Goal: Task Accomplishment & Management: Manage account settings

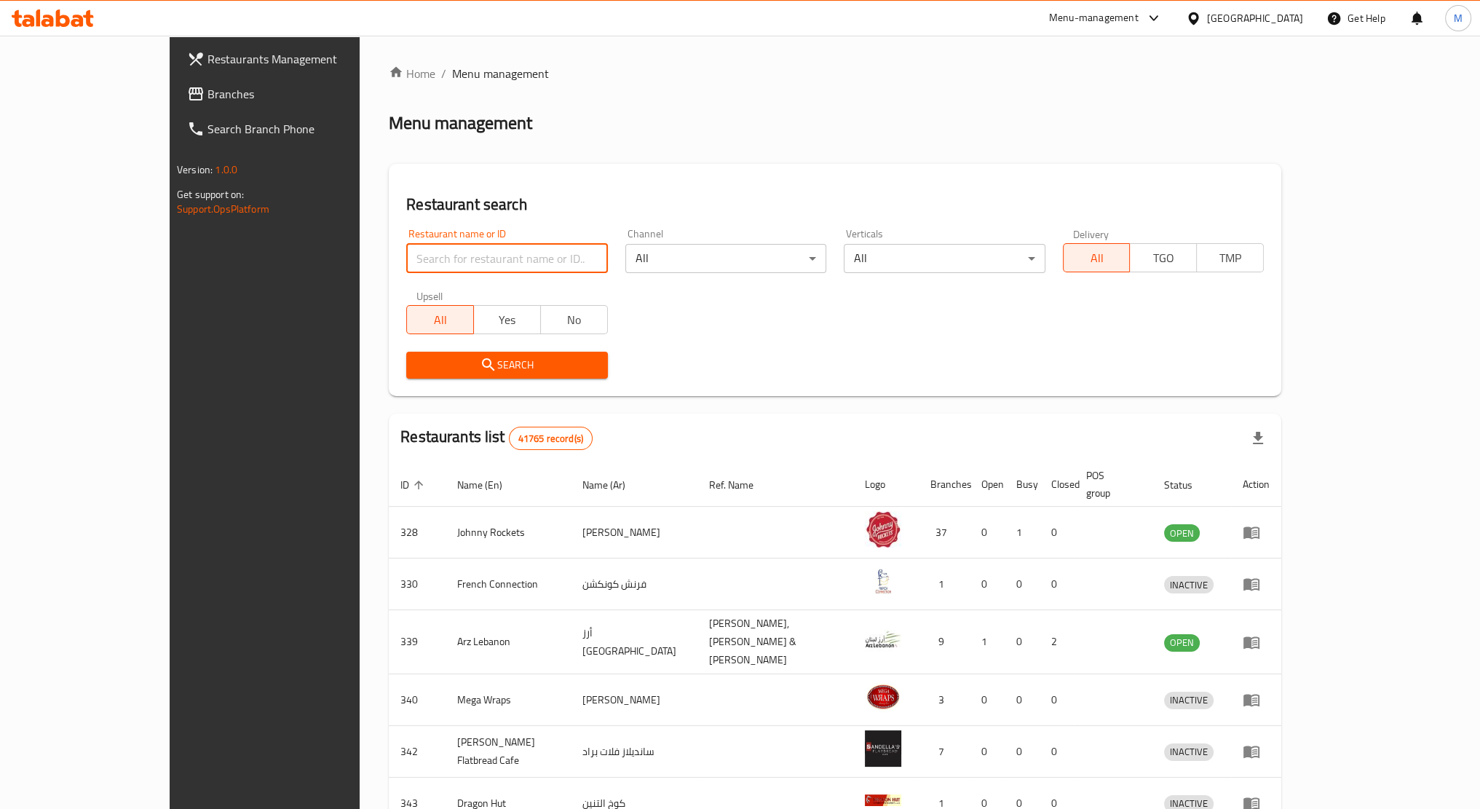
drag, startPoint x: 0, startPoint y: 0, endPoint x: 405, endPoint y: 248, distance: 474.7
click at [406, 248] on input "search" at bounding box center [506, 258] width 201 height 29
paste input "1,863"
click at [419, 360] on span "Search" at bounding box center [507, 365] width 178 height 18
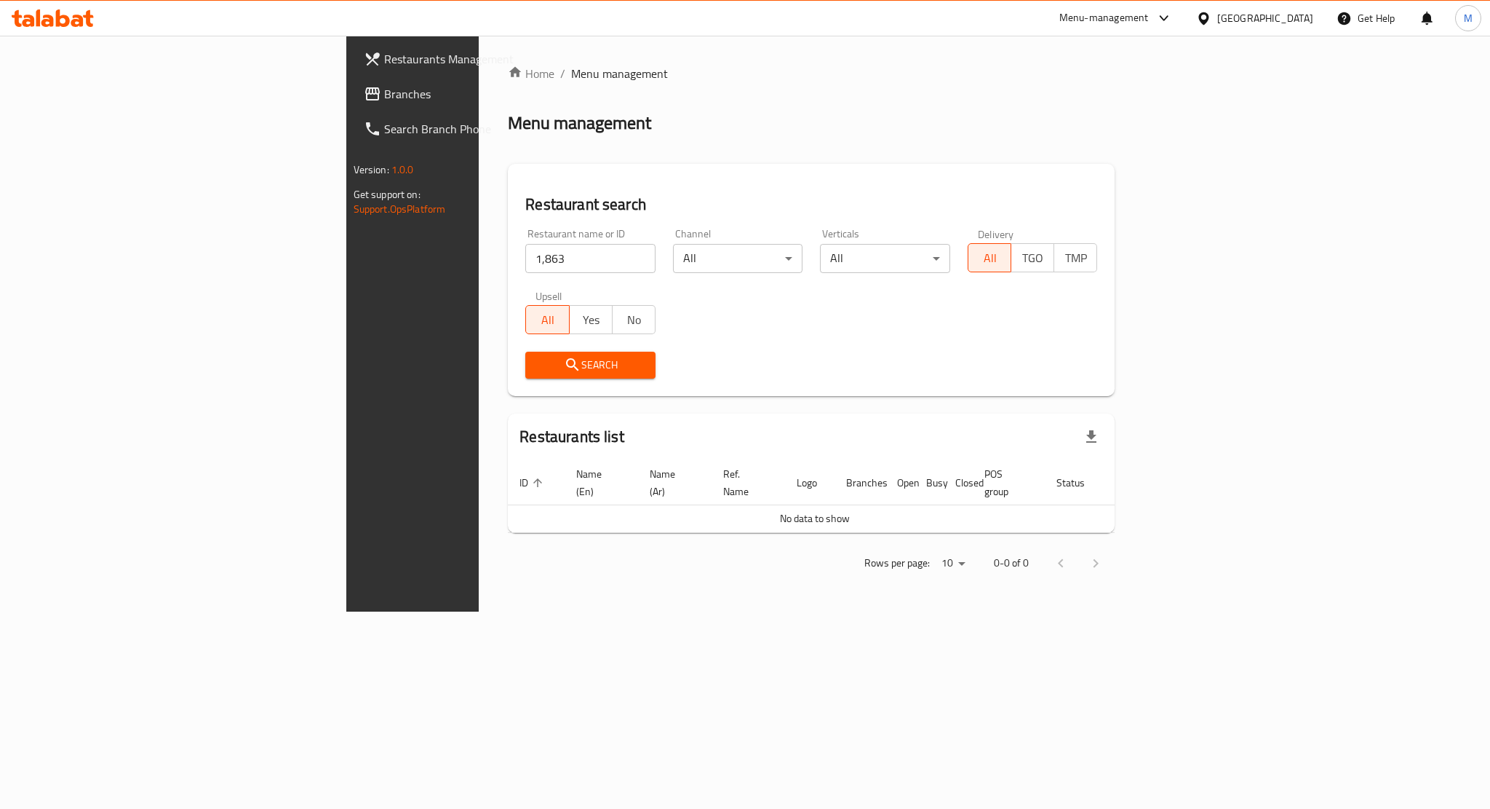
click at [525, 255] on input "1,863" at bounding box center [590, 258] width 130 height 29
type input "1863"
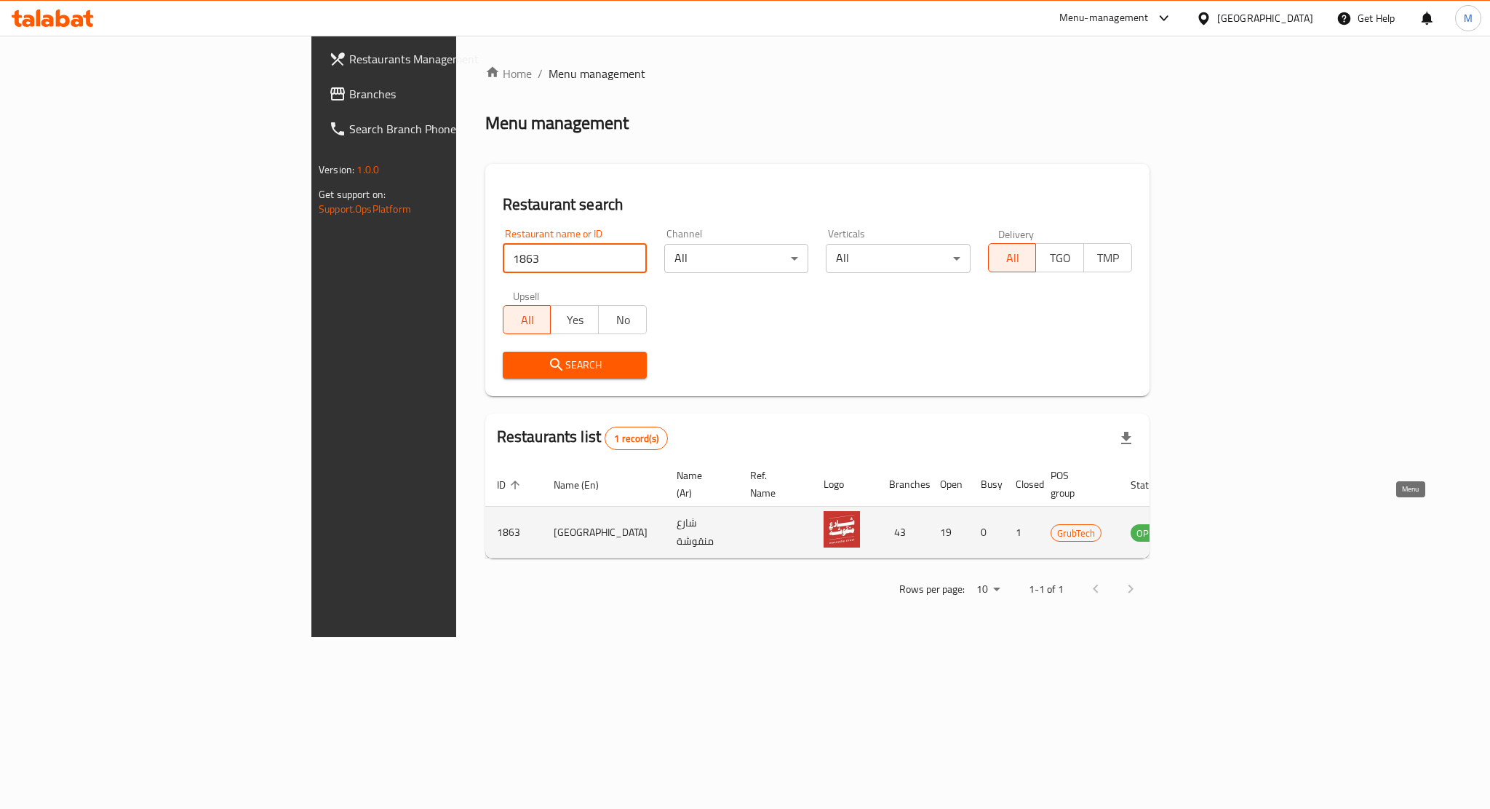
click at [1234, 523] on link "enhanced table" at bounding box center [1220, 531] width 27 height 17
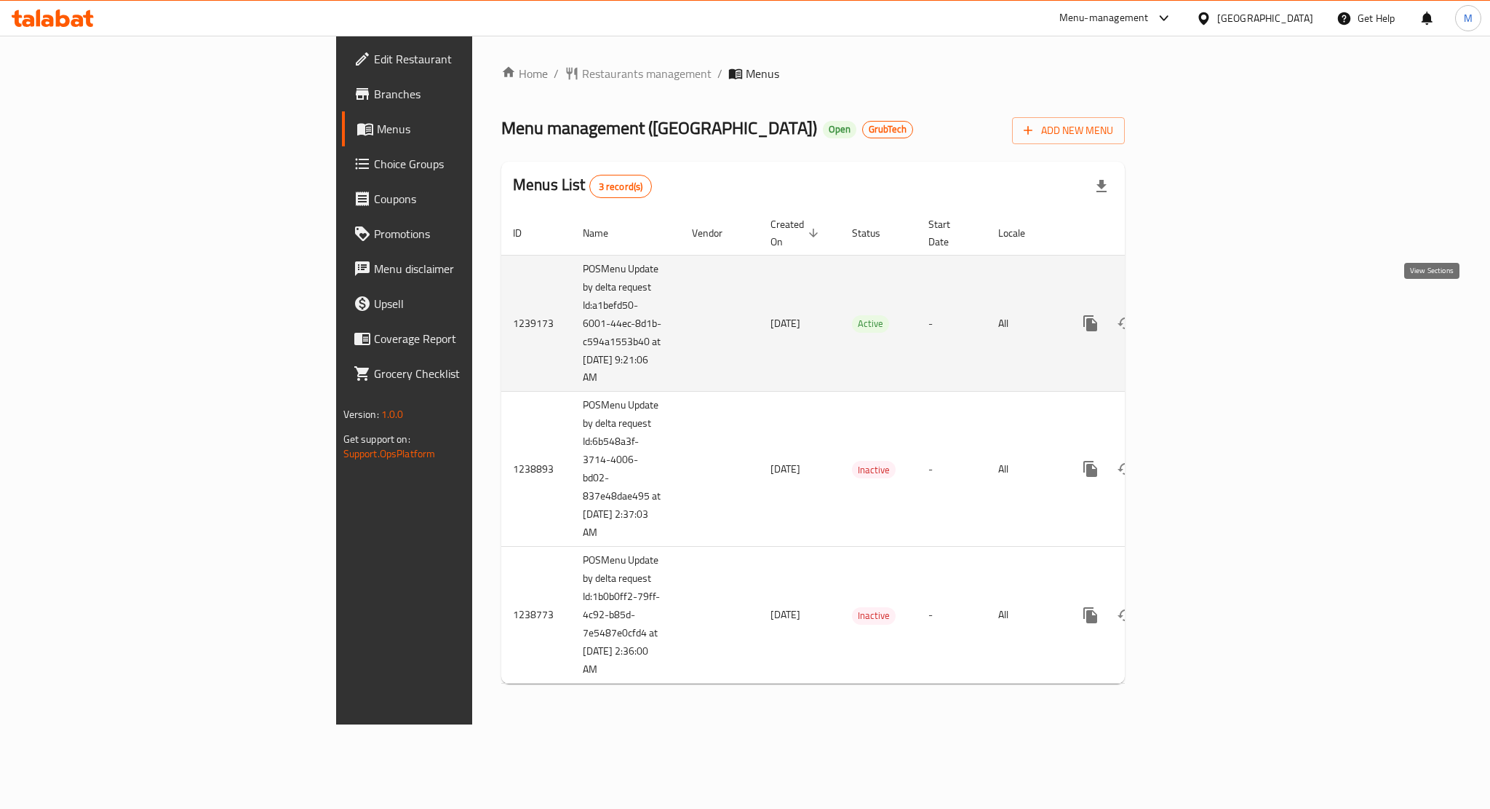
click at [1202, 317] on icon "enhanced table" at bounding box center [1195, 323] width 13 height 13
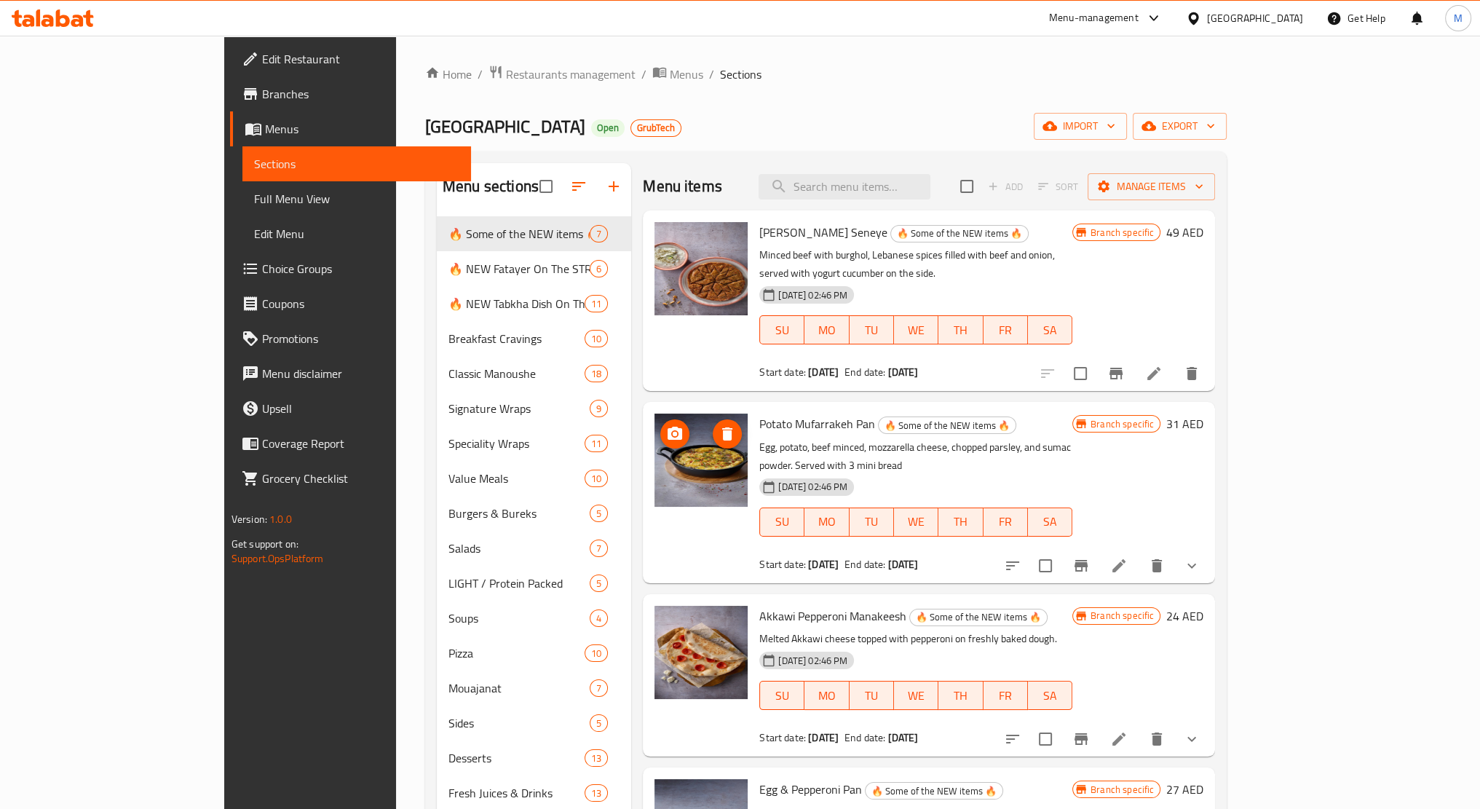
click at [664, 457] on img at bounding box center [700, 459] width 93 height 93
click at [654, 608] on img at bounding box center [700, 652] width 93 height 93
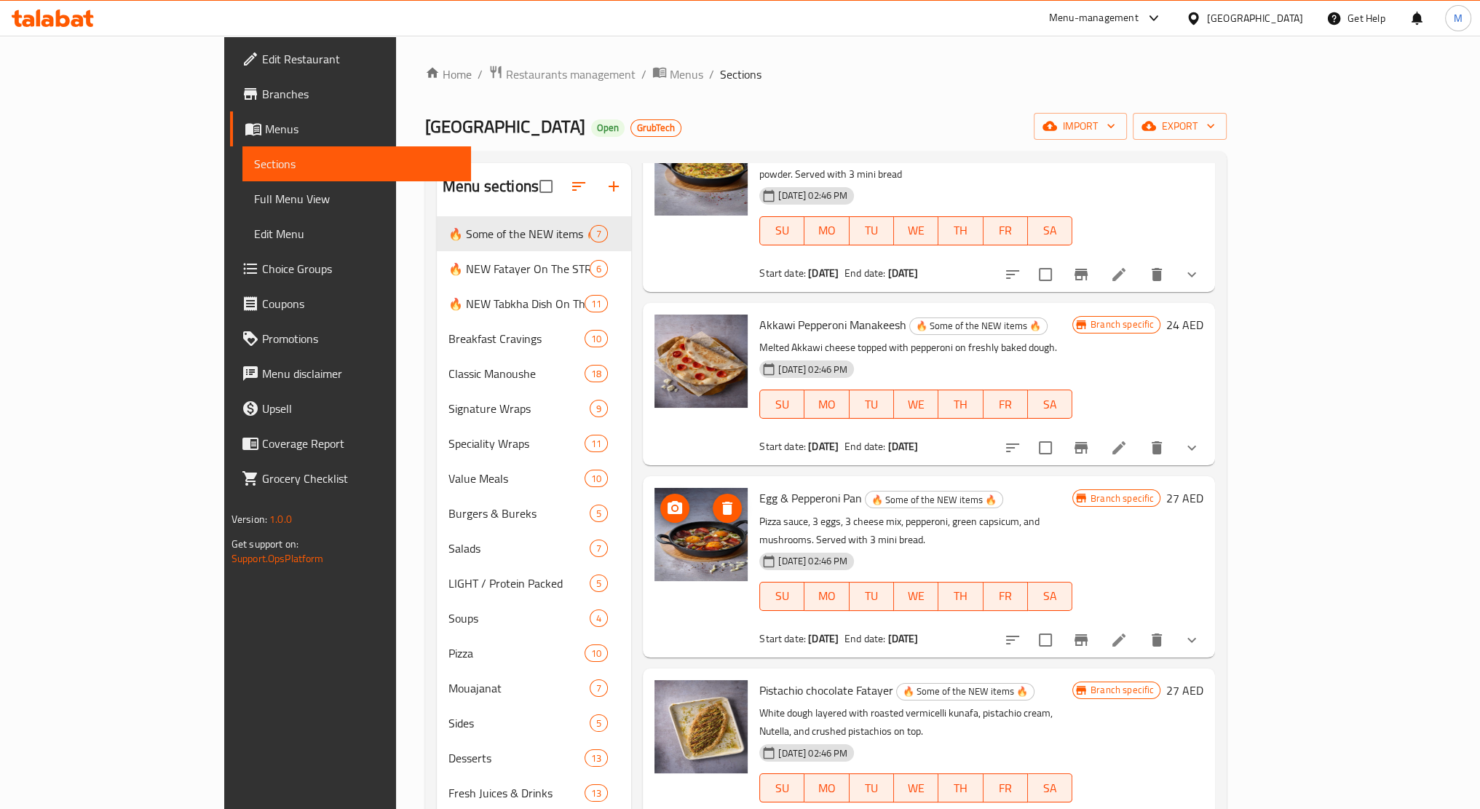
click at [654, 529] on img at bounding box center [700, 534] width 93 height 93
click at [679, 540] on img at bounding box center [700, 534] width 93 height 93
click at [675, 542] on img at bounding box center [700, 534] width 93 height 93
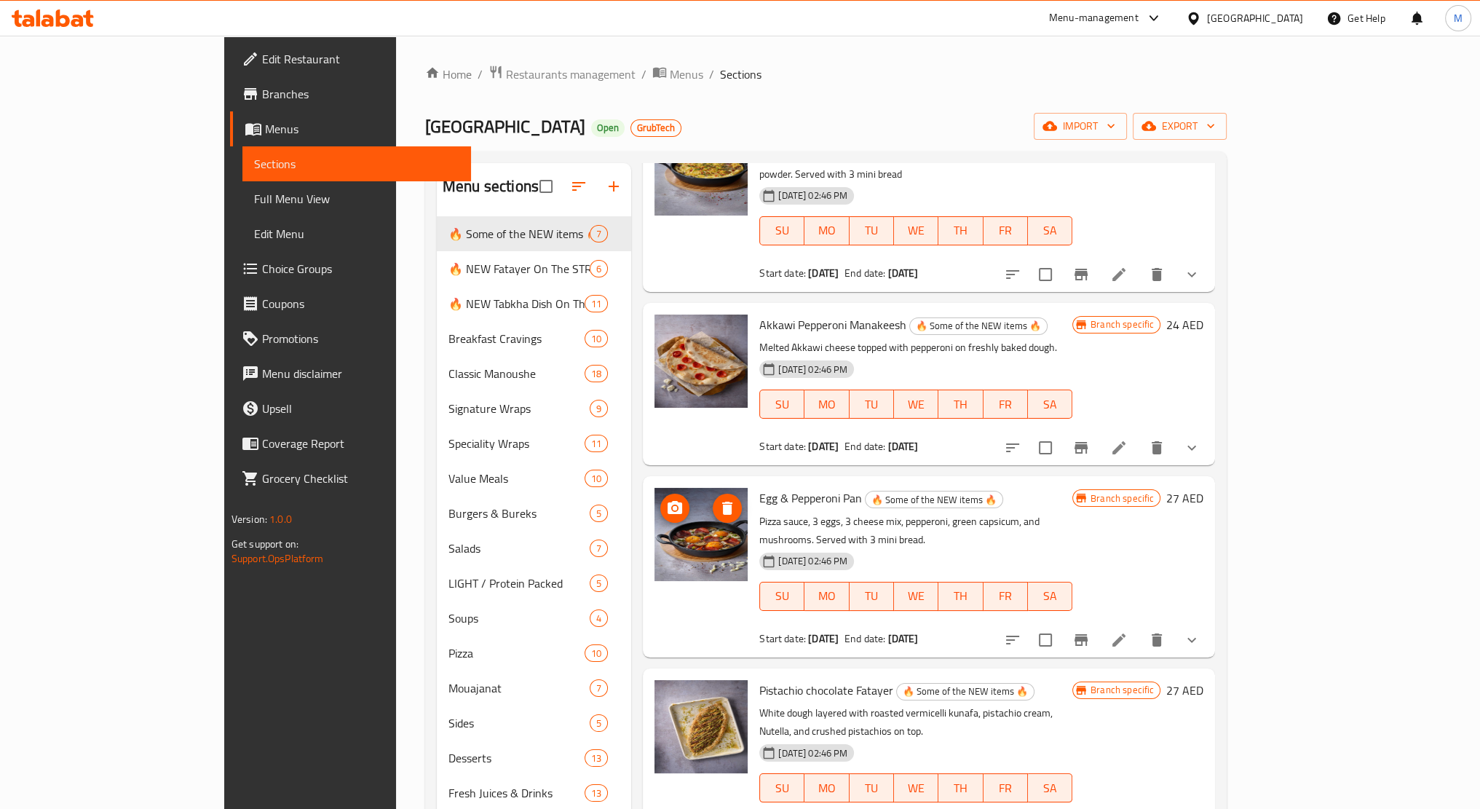
click at [671, 543] on img at bounding box center [700, 534] width 93 height 93
click at [712, 493] on button "delete image" at bounding box center [726, 507] width 29 height 29
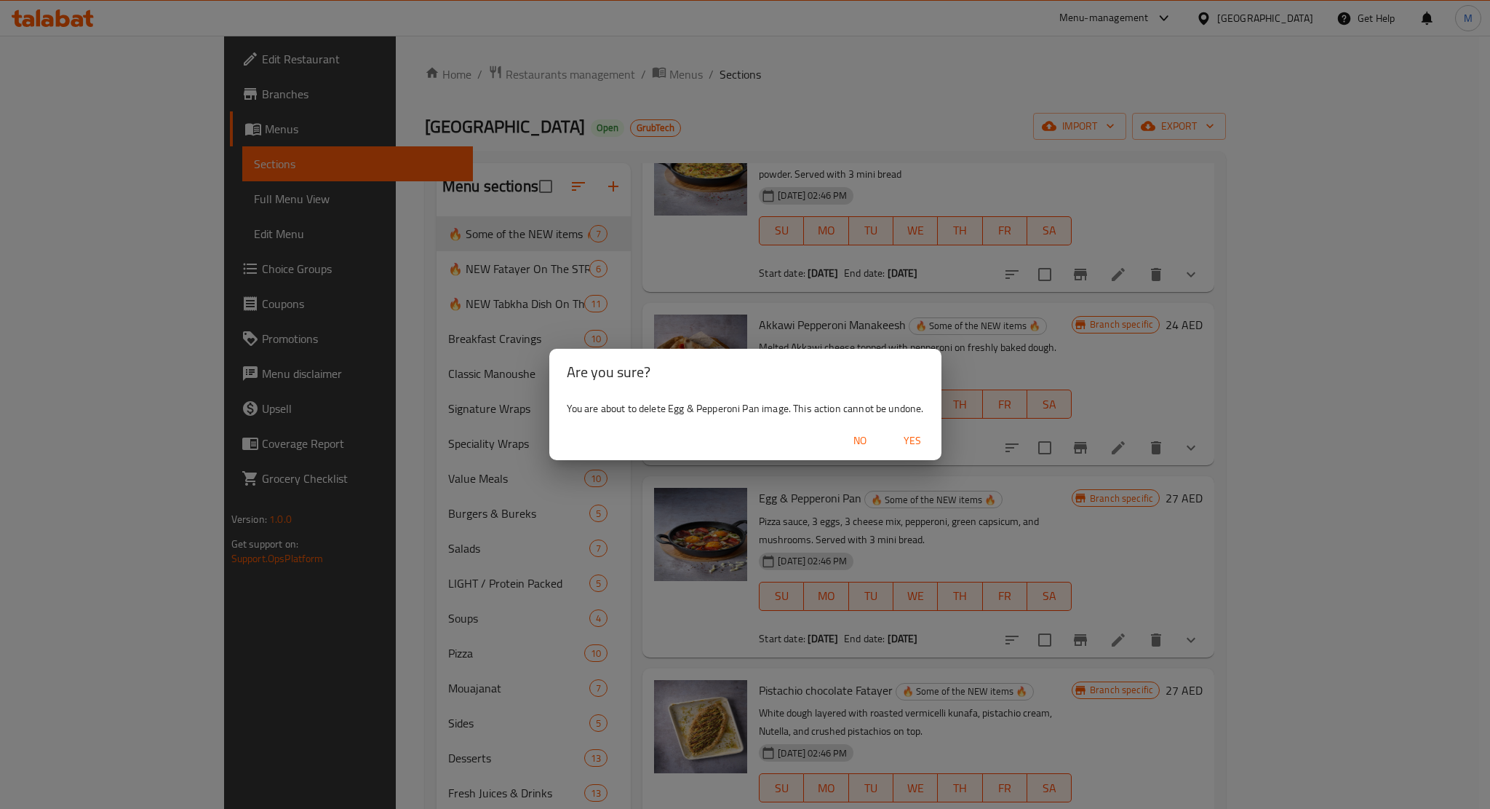
click at [921, 448] on span "Yes" at bounding box center [912, 441] width 35 height 18
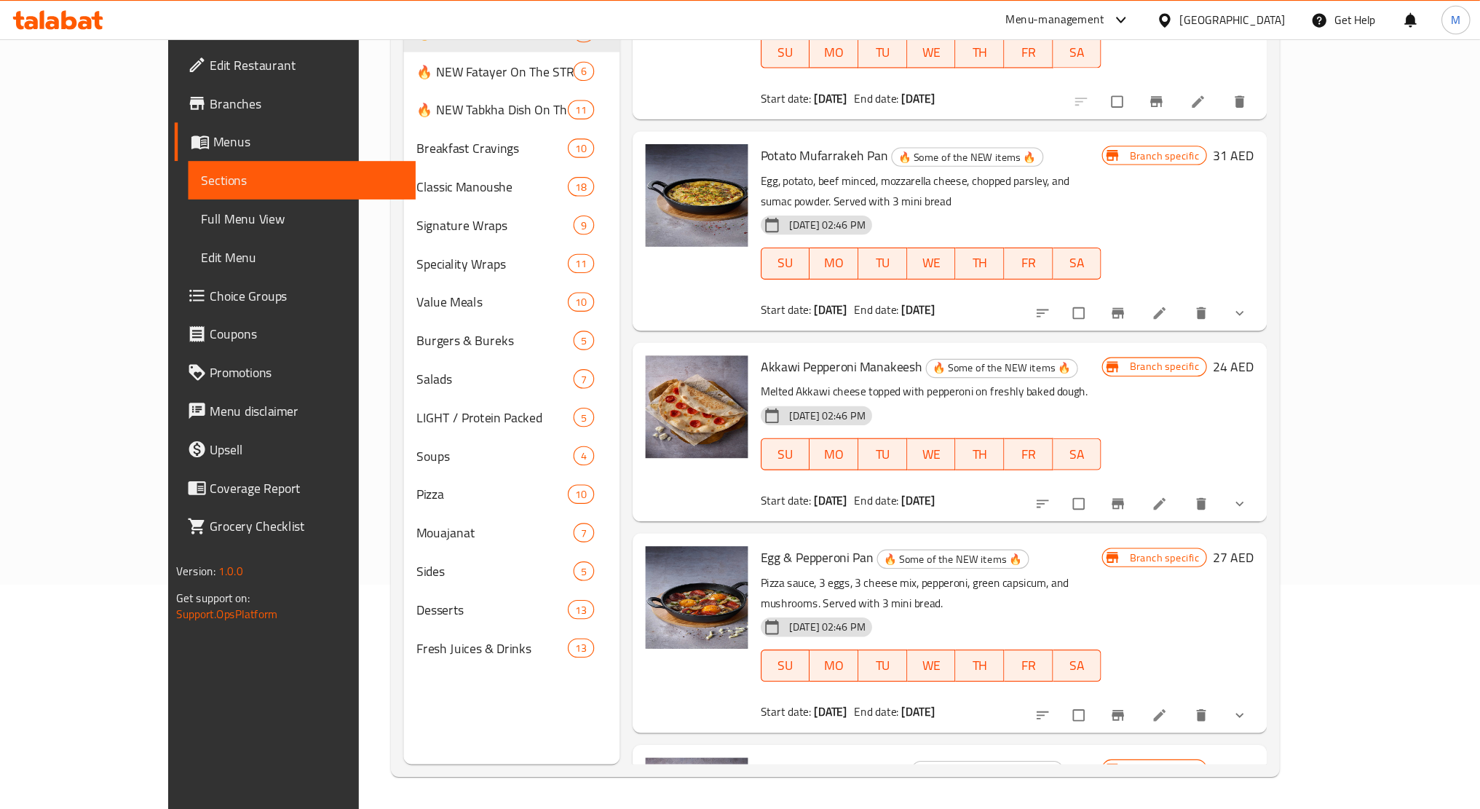
scroll to position [79, 0]
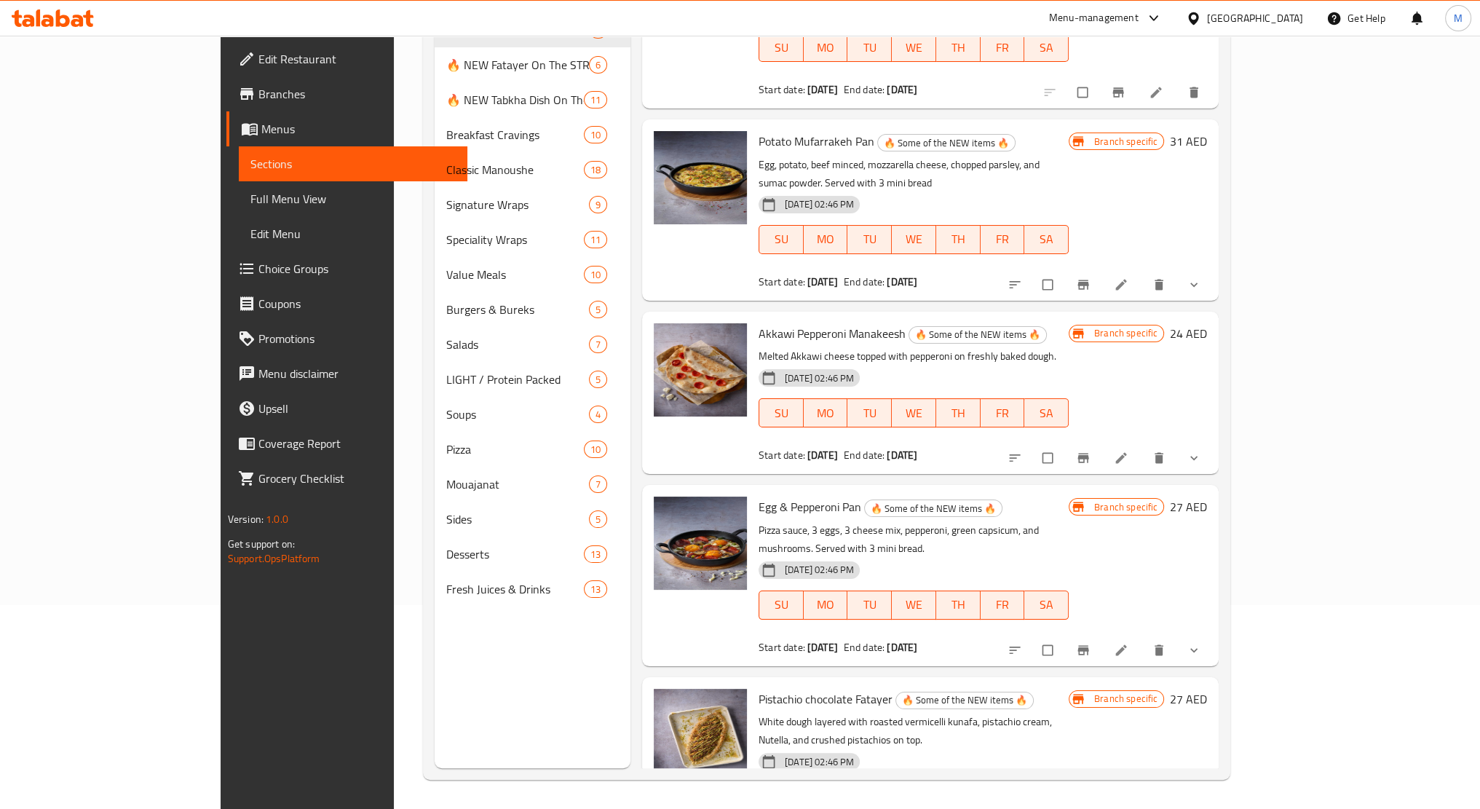
click at [1128, 277] on icon at bounding box center [1120, 284] width 15 height 15
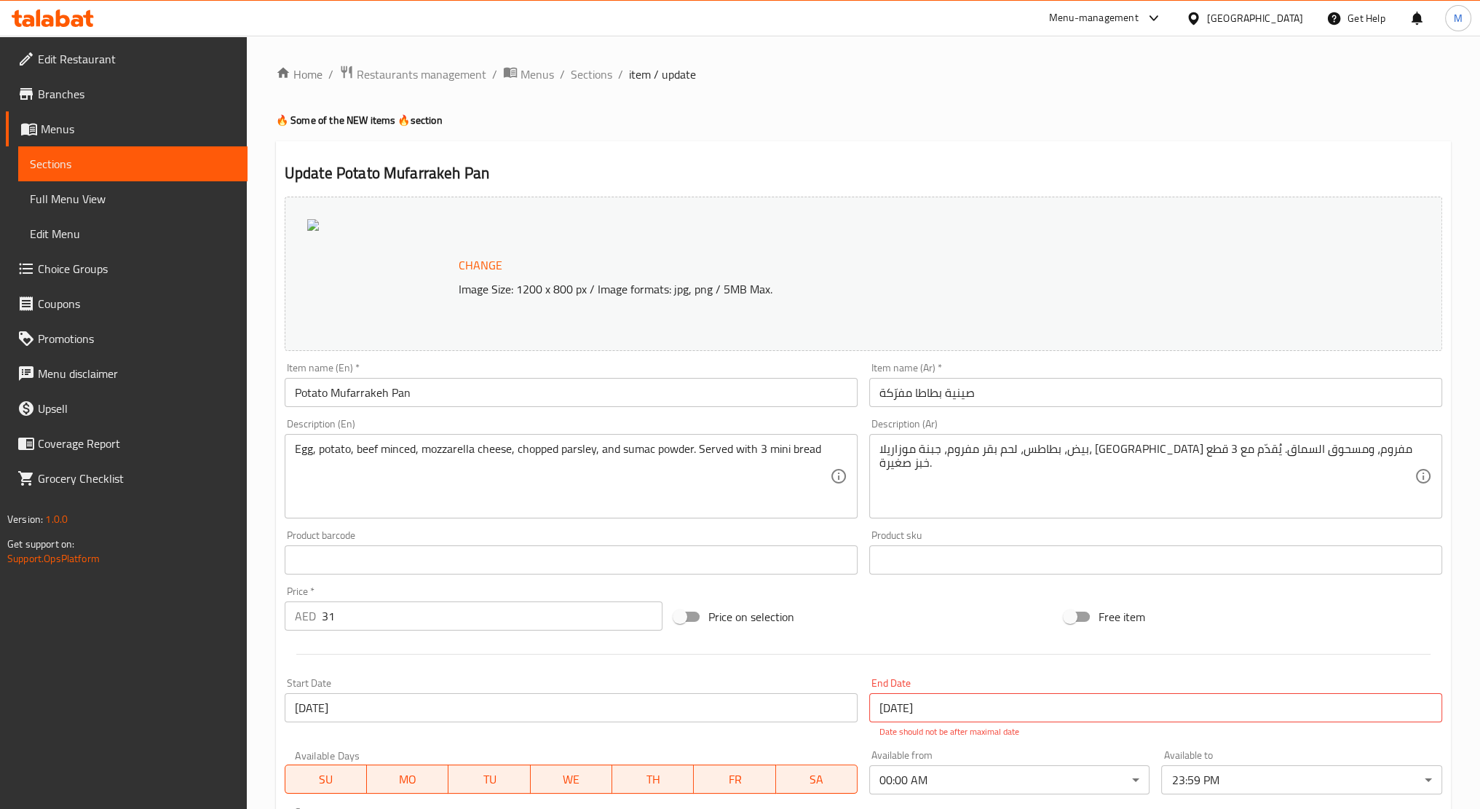
click at [365, 276] on div at bounding box center [380, 273] width 146 height 109
